Goal: Task Accomplishment & Management: Use online tool/utility

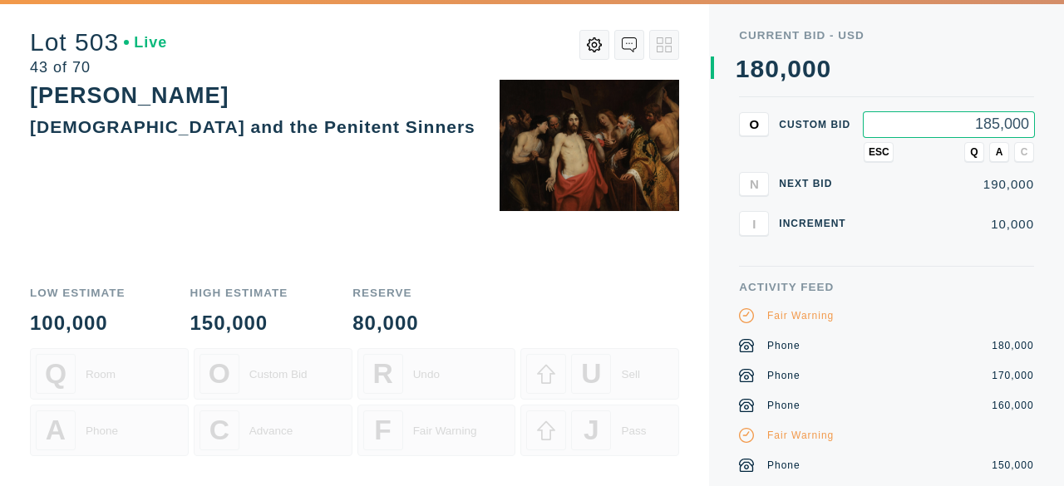
type input "185,000"
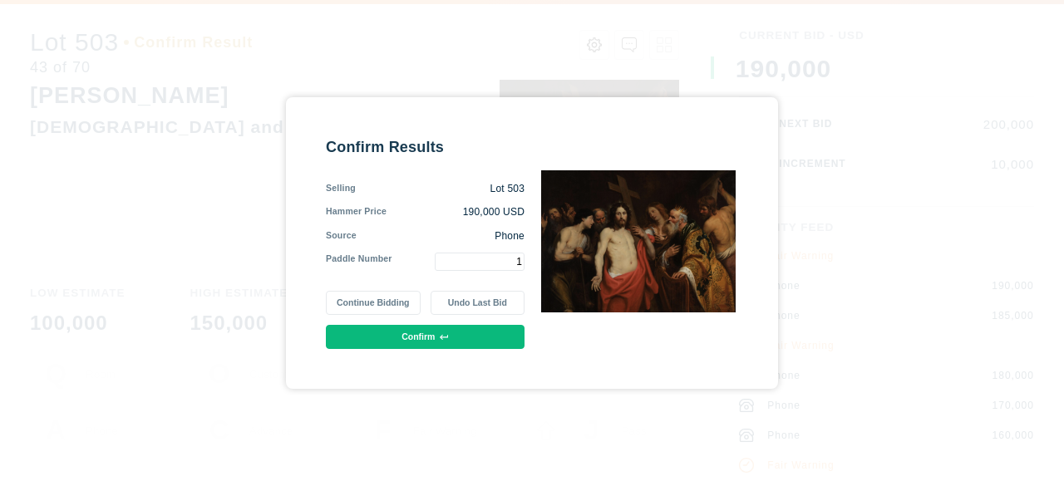
type input "1"
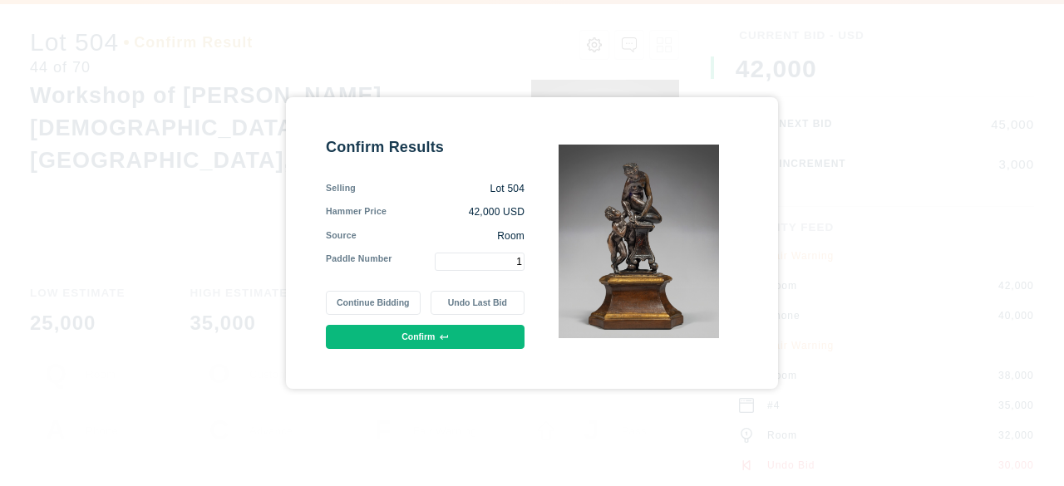
type input "1"
